Goal: Information Seeking & Learning: Learn about a topic

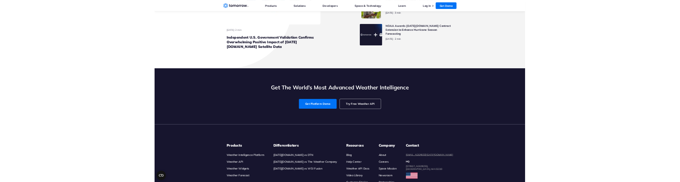
scroll to position [2988, 0]
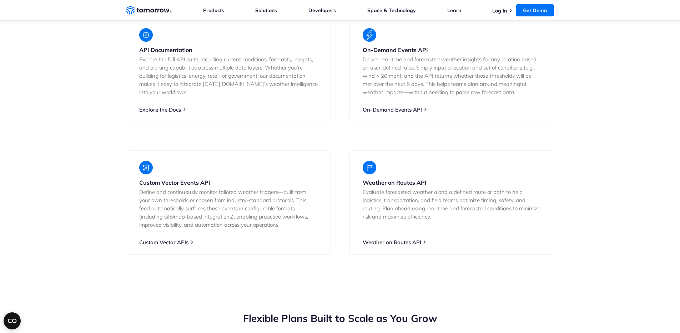
scroll to position [1319, 0]
